Goal: Find specific page/section: Find specific page/section

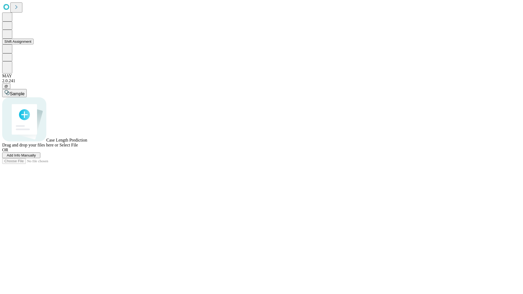
click at [33, 44] on button "Shift Assignment" at bounding box center [17, 42] width 31 height 6
